Goal: Navigation & Orientation: Go to known website

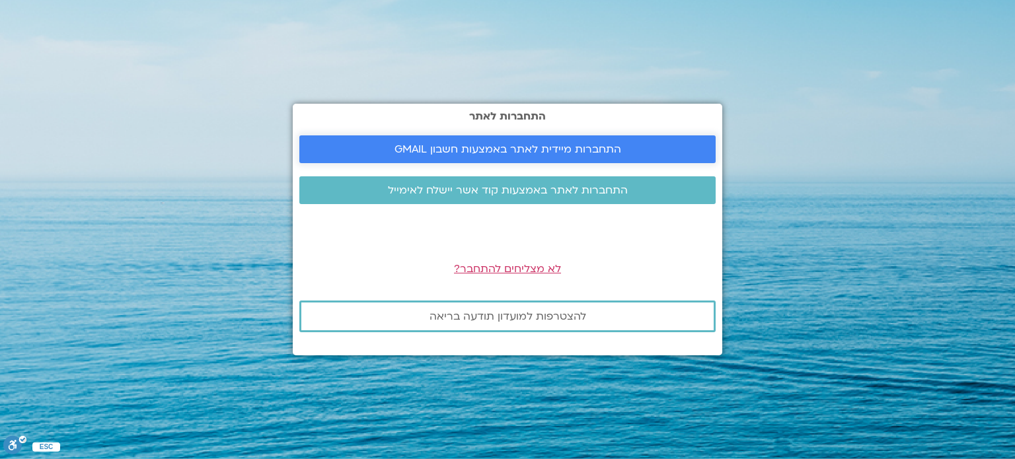
click at [594, 152] on span "התחברות מיידית לאתר באמצעות חשבון GMAIL" at bounding box center [507, 149] width 227 height 12
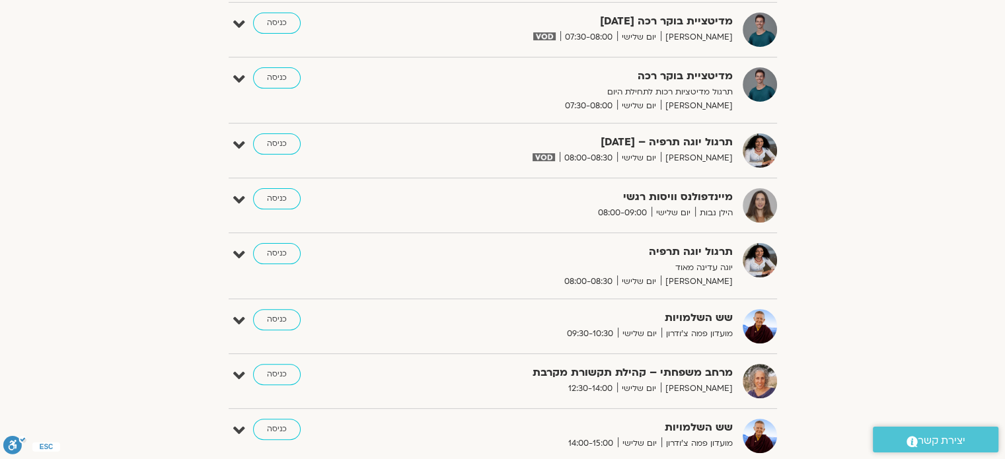
scroll to position [396, 0]
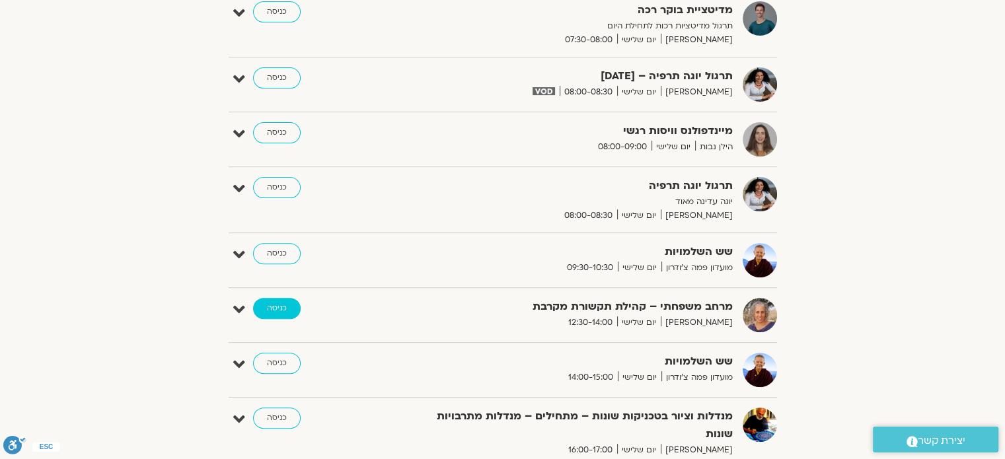
click at [286, 303] on link "כניסה" at bounding box center [277, 308] width 48 height 21
